Goal: Register for event/course

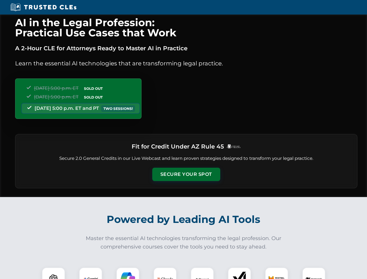
click at [186, 174] on button "Secure Your Spot" at bounding box center [186, 174] width 68 height 13
click at [53, 273] on img at bounding box center [53, 279] width 17 height 17
